Goal: Information Seeking & Learning: Find contact information

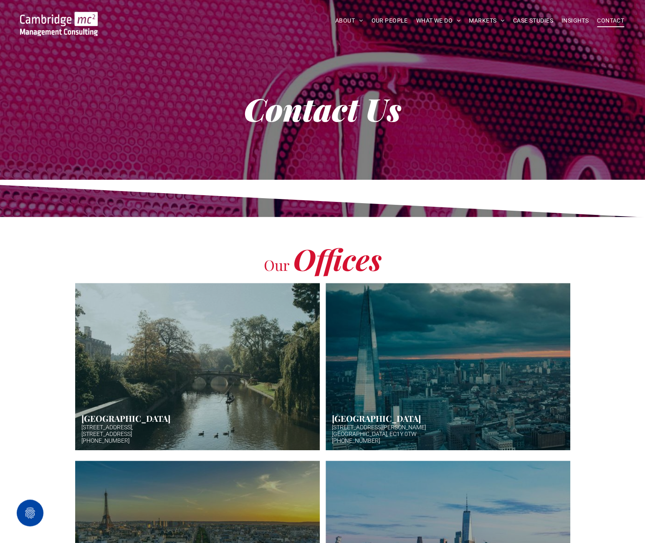
drag, startPoint x: 64, startPoint y: 426, endPoint x: 136, endPoint y: 434, distance: 71.9
click at [136, 434] on div "Our Offices Cambridge 5 High Green, Cambridge, CB22 5EG +44 (0)1223 750335 Butt…" at bounding box center [322, 427] width 645 height 421
click at [127, 432] on link "Hazy afternoon photo of river and bridge in Cambridge. Punt boat in middle-dist…" at bounding box center [197, 366] width 259 height 177
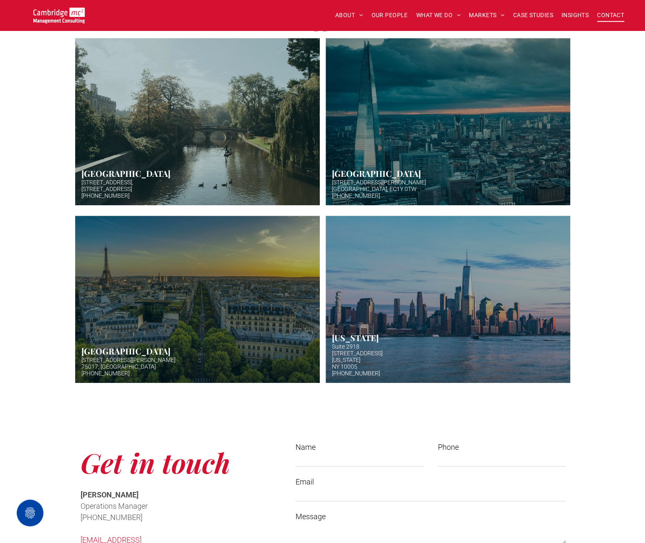
scroll to position [209, 0]
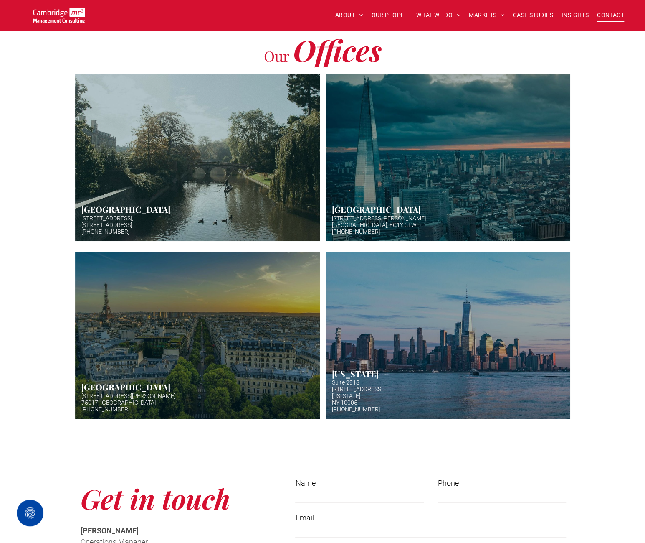
drag, startPoint x: 137, startPoint y: 225, endPoint x: 129, endPoint y: 224, distance: 7.9
click at [129, 224] on link "Hazy afternoon photo of river and bridge in Cambridge. Punt boat in middle-dist…" at bounding box center [197, 157] width 245 height 167
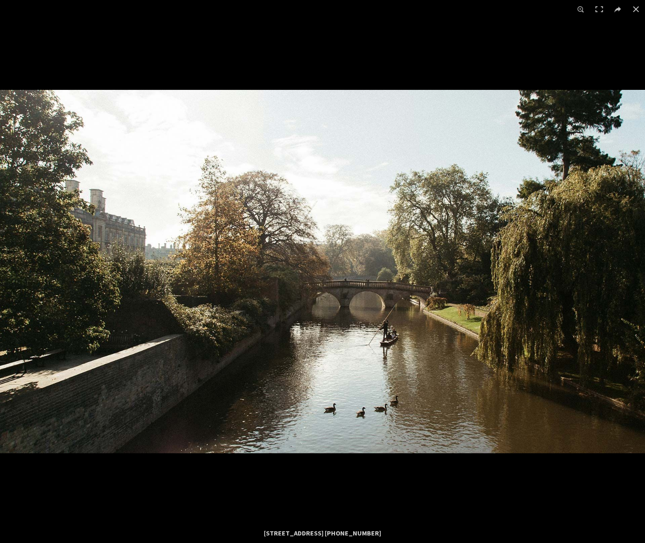
drag, startPoint x: 240, startPoint y: 536, endPoint x: 348, endPoint y: 533, distance: 108.2
click at [348, 533] on div "5 High Green, Cambridge, CB22 5EG +44 (0)1223 750335" at bounding box center [322, 532] width 401 height 17
drag, startPoint x: 239, startPoint y: 532, endPoint x: 346, endPoint y: 536, distance: 106.6
click at [346, 536] on div "5 High Green, Cambridge, CB22 5EG +44 (0)1223 750335" at bounding box center [322, 532] width 401 height 17
copy div "5 High Green, Cambridge, CB22 5EG"
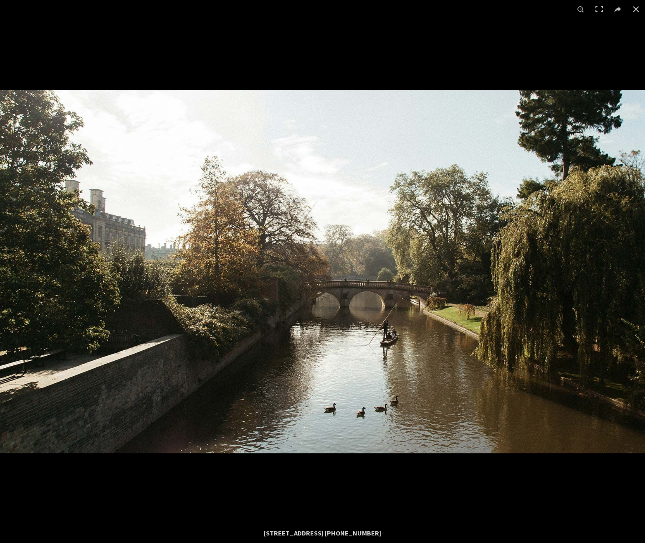
drag, startPoint x: 348, startPoint y: 532, endPoint x: 412, endPoint y: 529, distance: 64.4
click at [412, 529] on div "5 High Green, Cambridge, CB22 5EG +44 (0)1223 750335" at bounding box center [322, 532] width 401 height 17
copy div "[PHONE_NUMBER]"
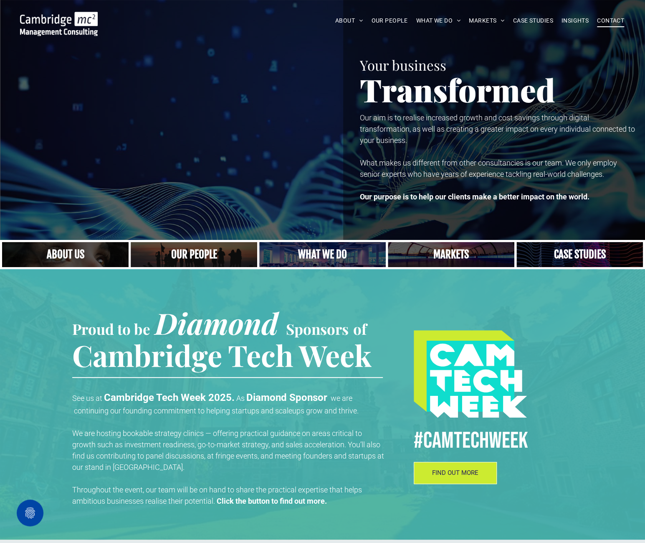
click at [611, 21] on span "CONTACT" at bounding box center [610, 20] width 27 height 13
